Goal: Communication & Community: Answer question/provide support

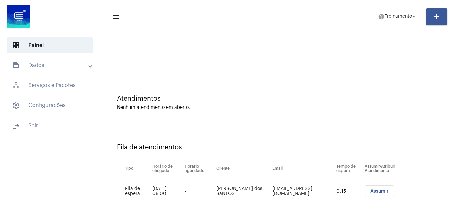
scroll to position [9, 0]
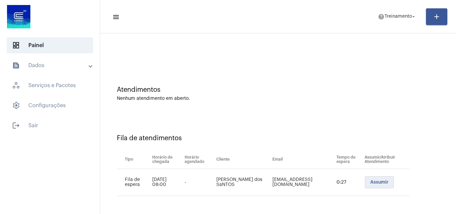
click at [370, 180] on span "Assumir" at bounding box center [379, 182] width 18 height 5
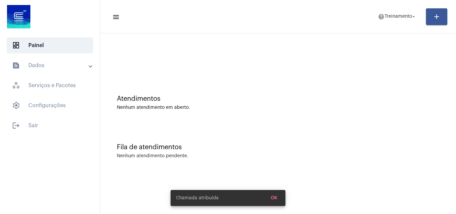
scroll to position [0, 0]
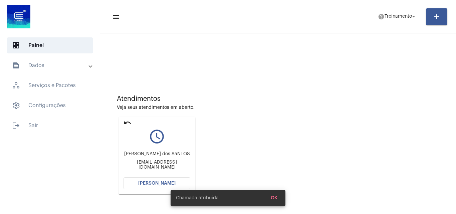
click at [55, 59] on mat-expansion-panel-header "text_snippet_outlined Dados" at bounding box center [52, 65] width 96 height 16
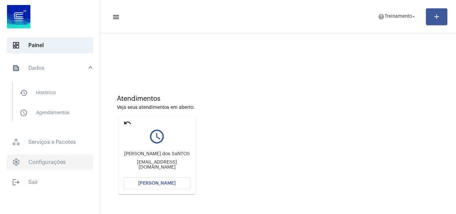
click at [58, 160] on span "settings Configurações" at bounding box center [50, 162] width 86 height 16
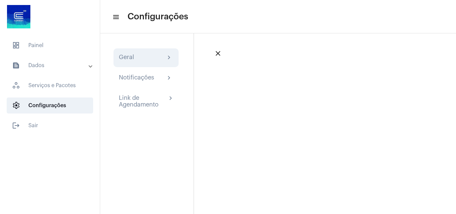
click at [143, 62] on div "Geral chevron_right" at bounding box center [146, 57] width 65 height 19
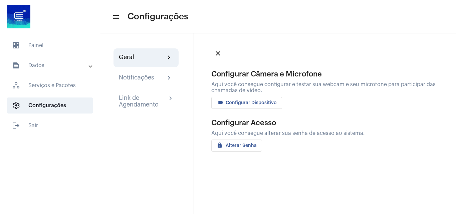
click at [252, 102] on span "videocam Configurar Dispositivo" at bounding box center [247, 102] width 60 height 5
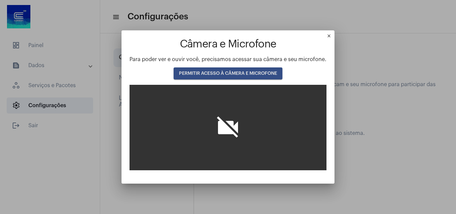
click at [218, 72] on span "PERMITIR ACESSO À CÂMERA E MICROFONE" at bounding box center [228, 73] width 98 height 5
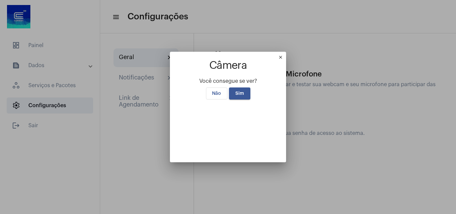
click at [235, 91] on span "Sim" at bounding box center [239, 93] width 9 height 5
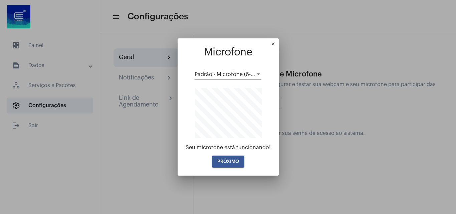
click at [226, 161] on span "PRÓXIMO" at bounding box center [228, 161] width 22 height 5
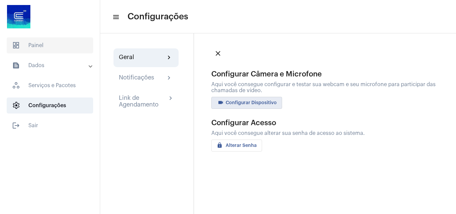
click at [47, 40] on span "dashboard Painel" at bounding box center [50, 45] width 86 height 16
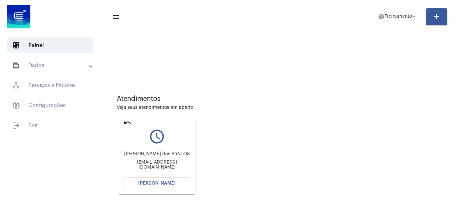
click at [158, 183] on span "[PERSON_NAME]" at bounding box center [156, 183] width 37 height 5
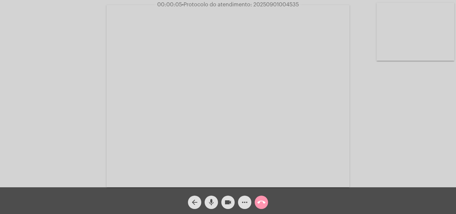
click at [214, 201] on mat-icon "mic" at bounding box center [211, 202] width 8 height 8
click at [424, 129] on div "Acessando Câmera e Microfone..." at bounding box center [228, 95] width 455 height 187
click at [210, 202] on mat-icon "mic_off" at bounding box center [211, 202] width 8 height 8
click at [243, 198] on mat-icon "more_horiz" at bounding box center [245, 202] width 8 height 8
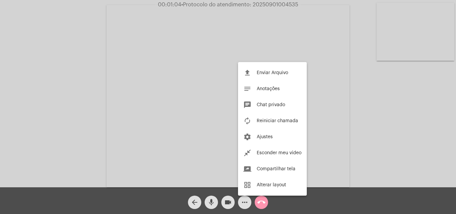
click at [148, 85] on div at bounding box center [228, 107] width 456 height 214
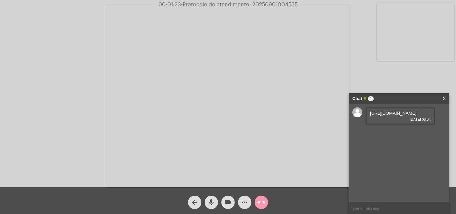
click at [388, 116] on link "[URL][DOMAIN_NAME]" at bounding box center [393, 113] width 46 height 5
click at [209, 204] on mat-icon "mic" at bounding box center [211, 202] width 8 height 8
click at [211, 202] on mat-icon "mic_off" at bounding box center [211, 202] width 8 height 8
click at [211, 202] on mat-icon "mic" at bounding box center [211, 202] width 8 height 8
click at [211, 199] on mat-icon "mic_off" at bounding box center [211, 202] width 8 height 8
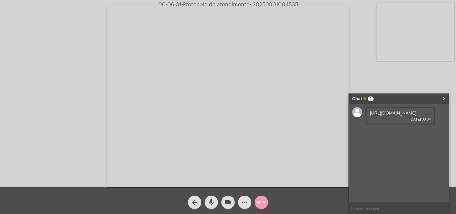
click at [214, 201] on mat-icon "mic" at bounding box center [211, 202] width 8 height 8
click at [387, 135] on link "[URL][DOMAIN_NAME]" at bounding box center [393, 132] width 46 height 5
click at [211, 203] on mat-icon "mic_off" at bounding box center [211, 202] width 8 height 8
click at [385, 154] on link "[URL][DOMAIN_NAME]" at bounding box center [393, 151] width 46 height 5
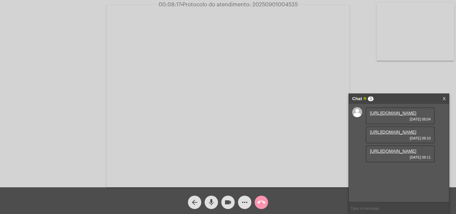
click at [210, 204] on mat-icon "mic" at bounding box center [211, 202] width 8 height 8
click at [209, 203] on mat-icon "mic_off" at bounding box center [211, 202] width 8 height 8
click at [276, 2] on span "• Protocolo do atendimento: 20250901004535" at bounding box center [239, 4] width 117 height 5
click at [276, 2] on span "• Protocolo do atendimento: 20250901004535" at bounding box center [240, 4] width 117 height 5
copy span "20250901004535"
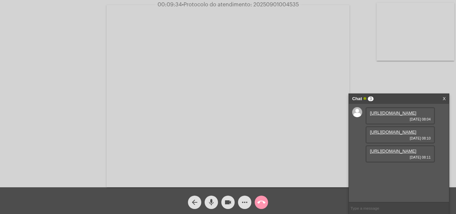
click at [209, 205] on mat-icon "mic" at bounding box center [211, 202] width 8 height 8
click at [212, 201] on mat-icon "mic_off" at bounding box center [211, 202] width 8 height 8
click at [212, 202] on mat-icon "mic" at bounding box center [211, 202] width 8 height 8
click at [212, 200] on mat-icon "mic_off" at bounding box center [211, 202] width 8 height 8
copy span "20250901004535"
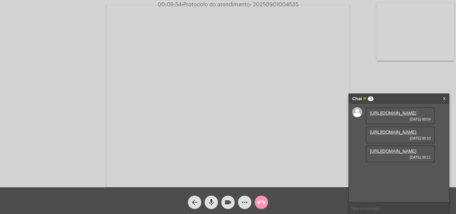
scroll to position [0, 0]
click at [263, 199] on mat-icon "call_end" at bounding box center [261, 202] width 8 height 8
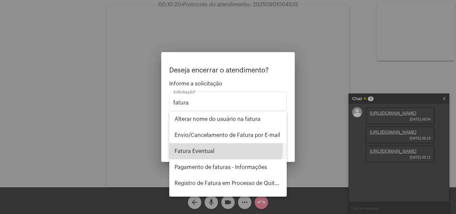
click at [221, 149] on span "Fatura Eventual" at bounding box center [228, 151] width 107 height 16
type input "Fatura Eventual"
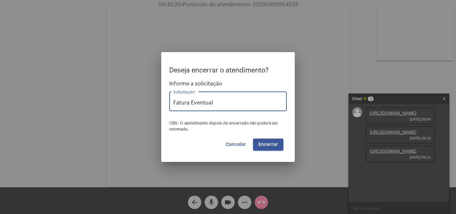
click at [267, 140] on button "Encerrar" at bounding box center [268, 145] width 30 height 12
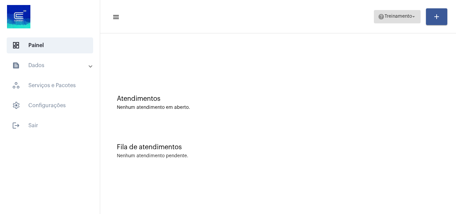
click at [393, 12] on span "help Treinamento arrow_drop_down" at bounding box center [397, 16] width 39 height 12
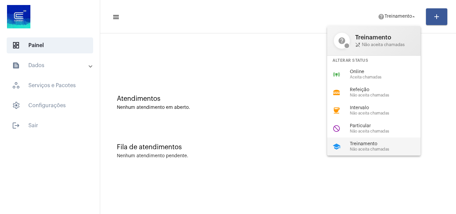
click at [370, 150] on span "Não aceita chamadas" at bounding box center [388, 149] width 76 height 4
